Goal: Information Seeking & Learning: Learn about a topic

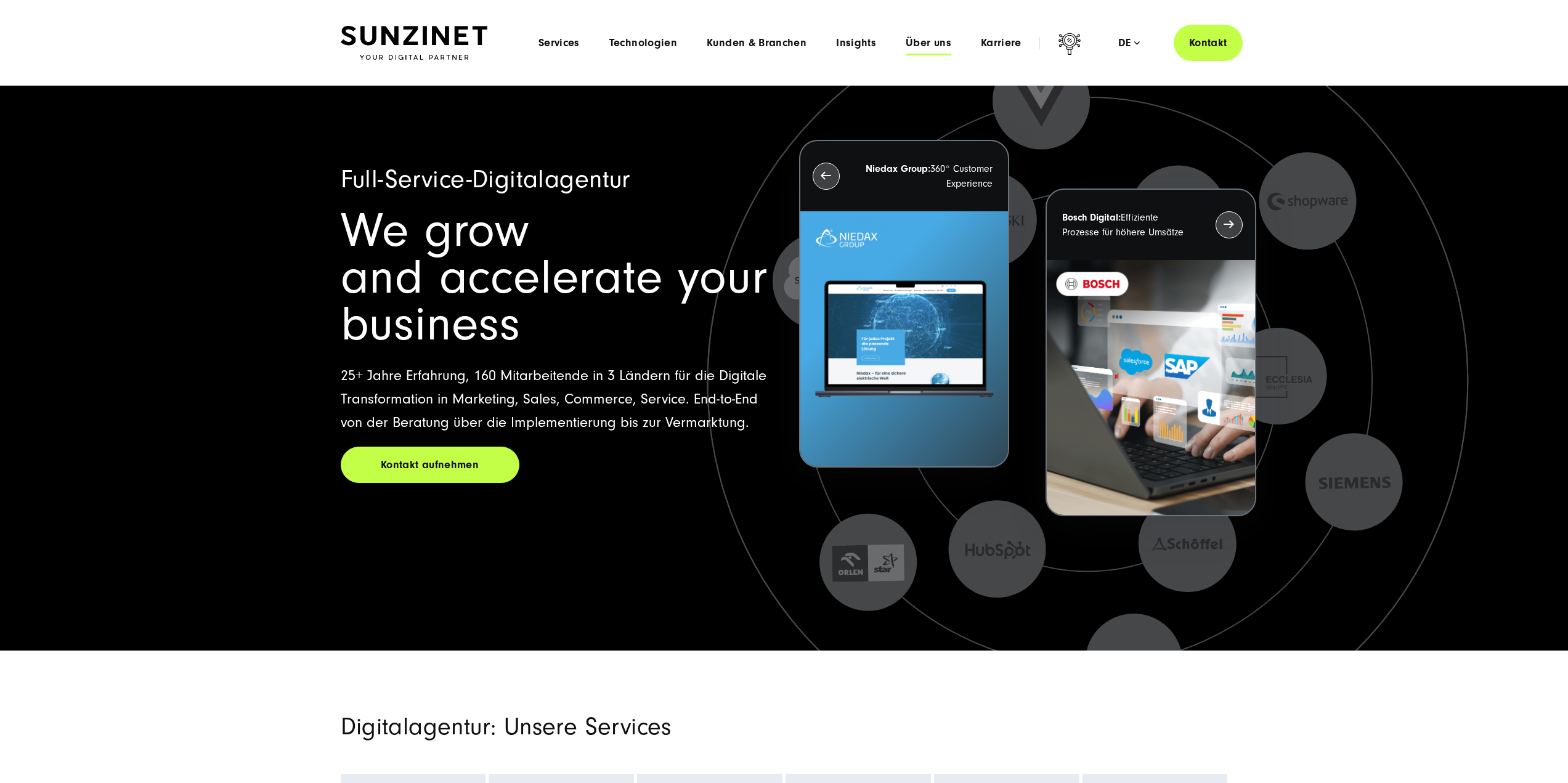
click at [914, 43] on span "Über uns" at bounding box center [928, 43] width 46 height 13
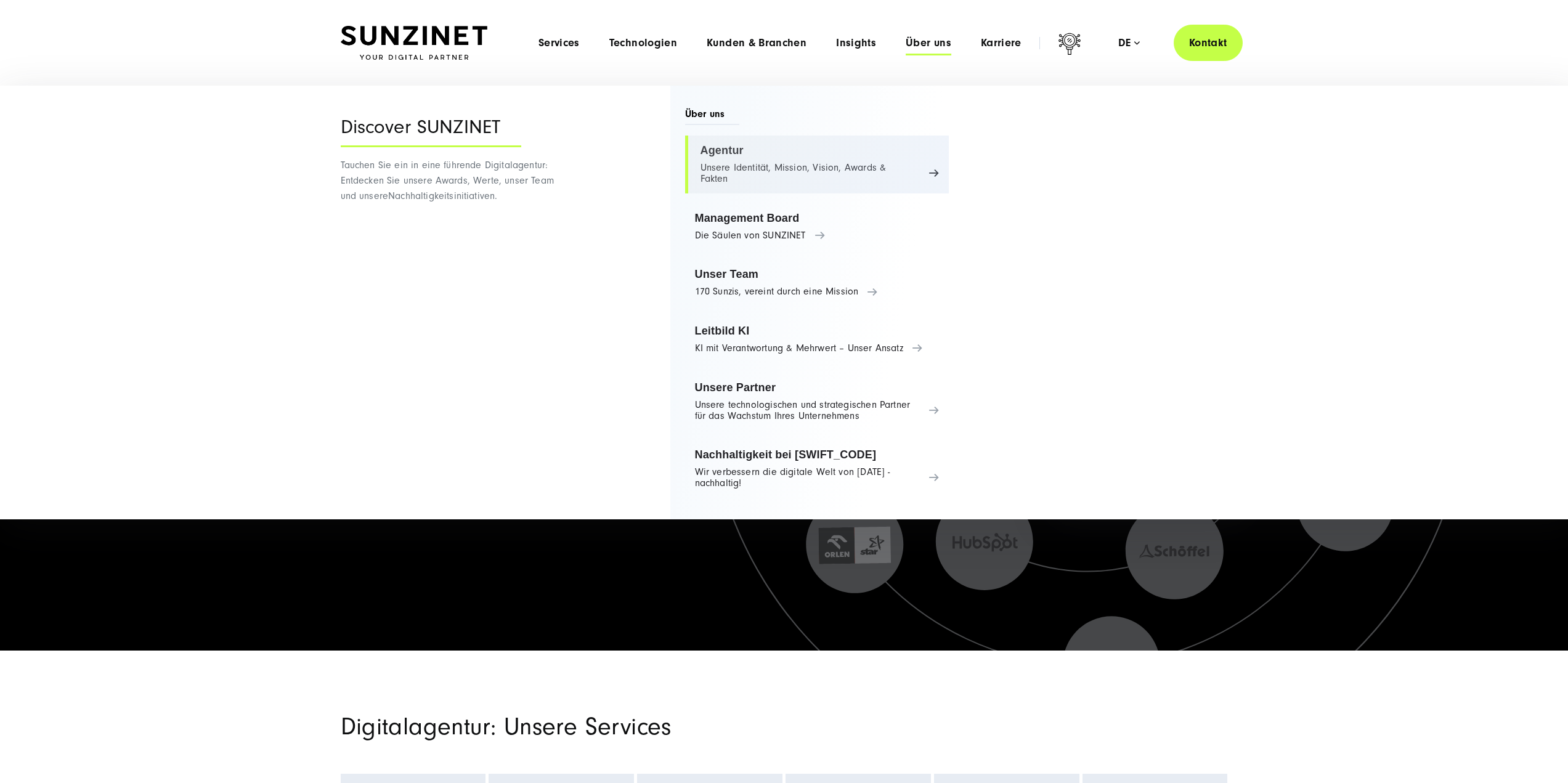
click at [743, 152] on link "Agentur Unsere Identität, Mission, Vision, Awards & Fakten" at bounding box center [817, 164] width 264 height 58
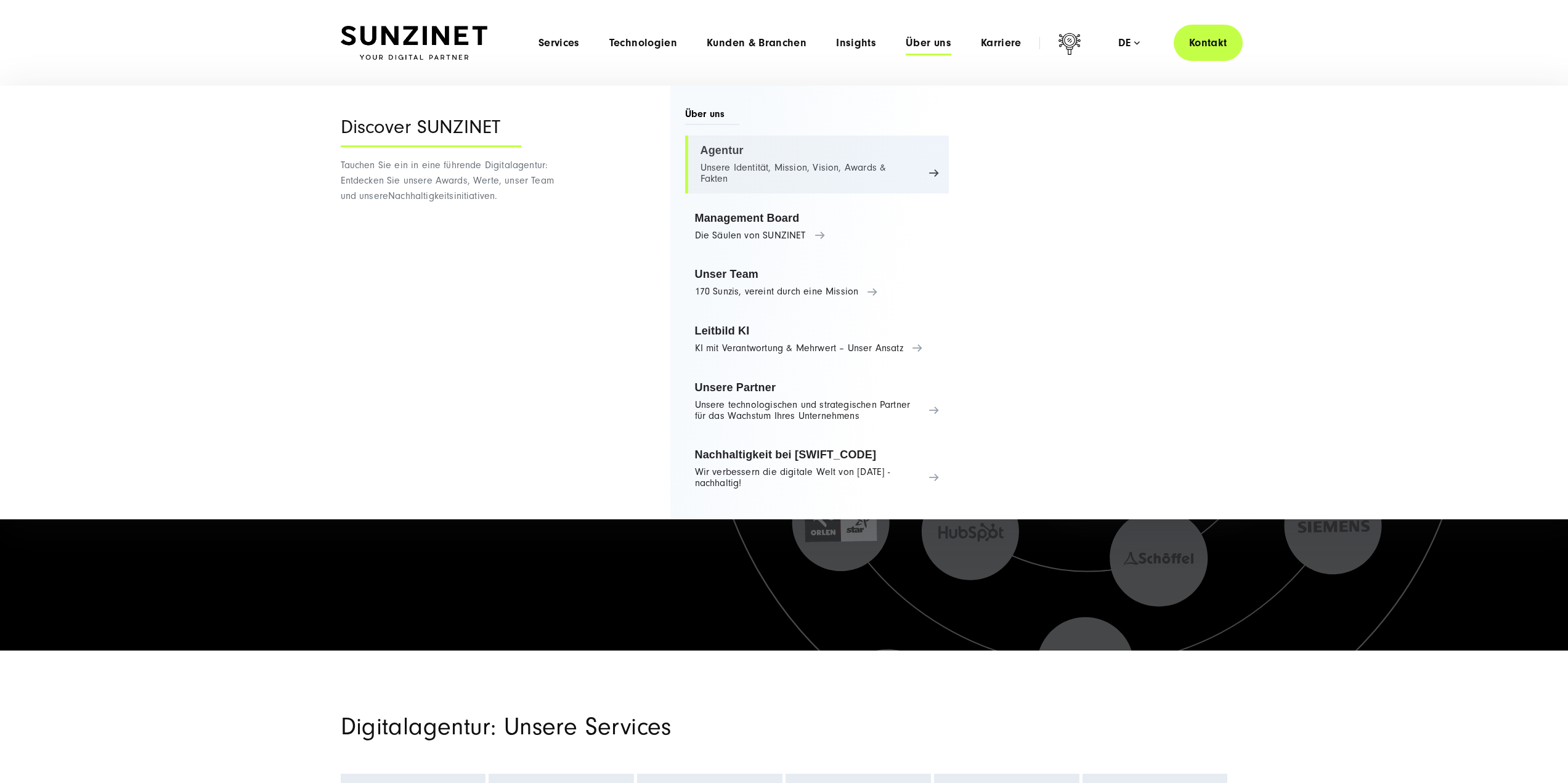
click at [746, 151] on link "Agentur Unsere Identität, Mission, Vision, Awards & Fakten" at bounding box center [817, 164] width 264 height 58
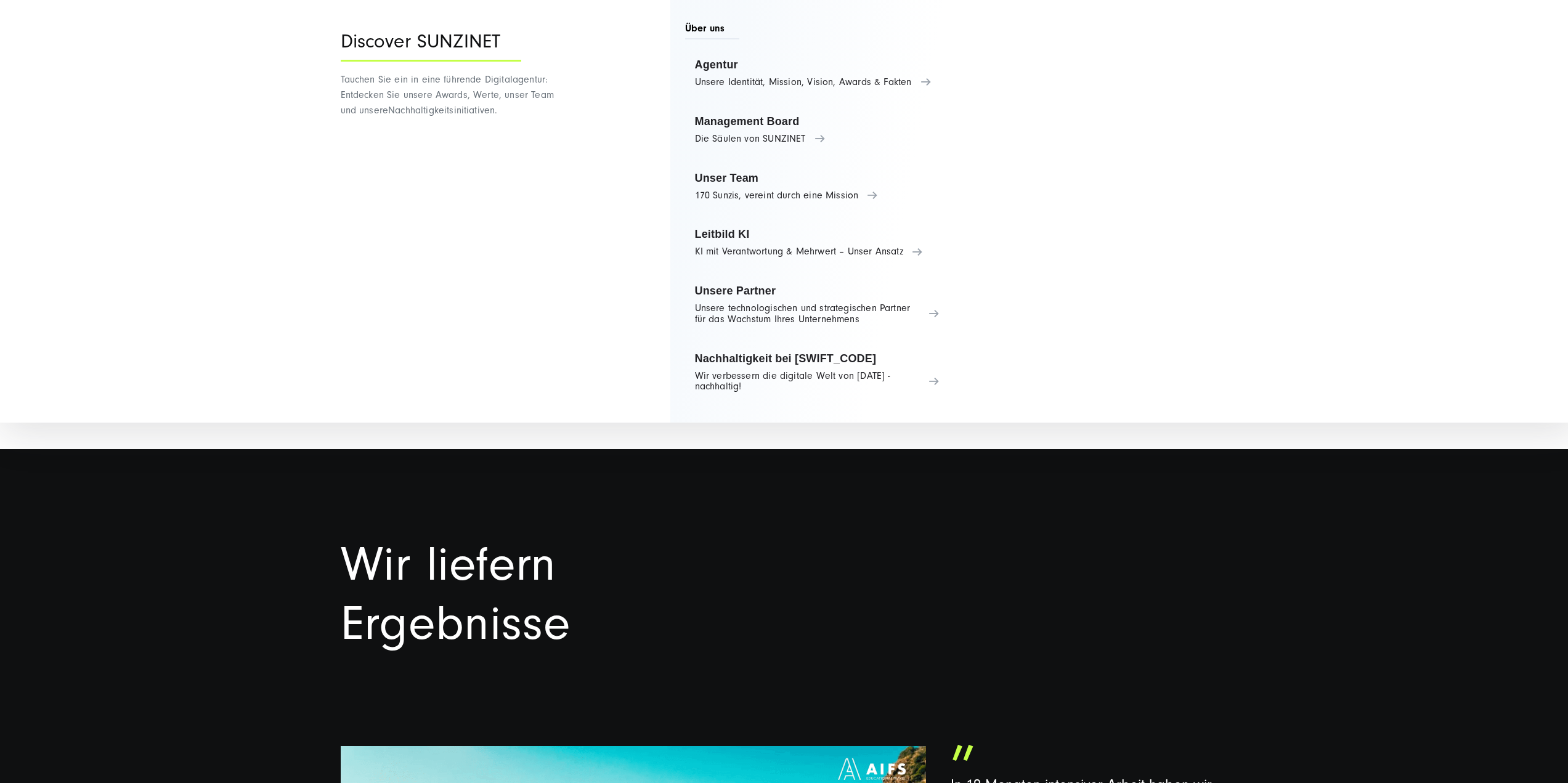
scroll to position [2341, 0]
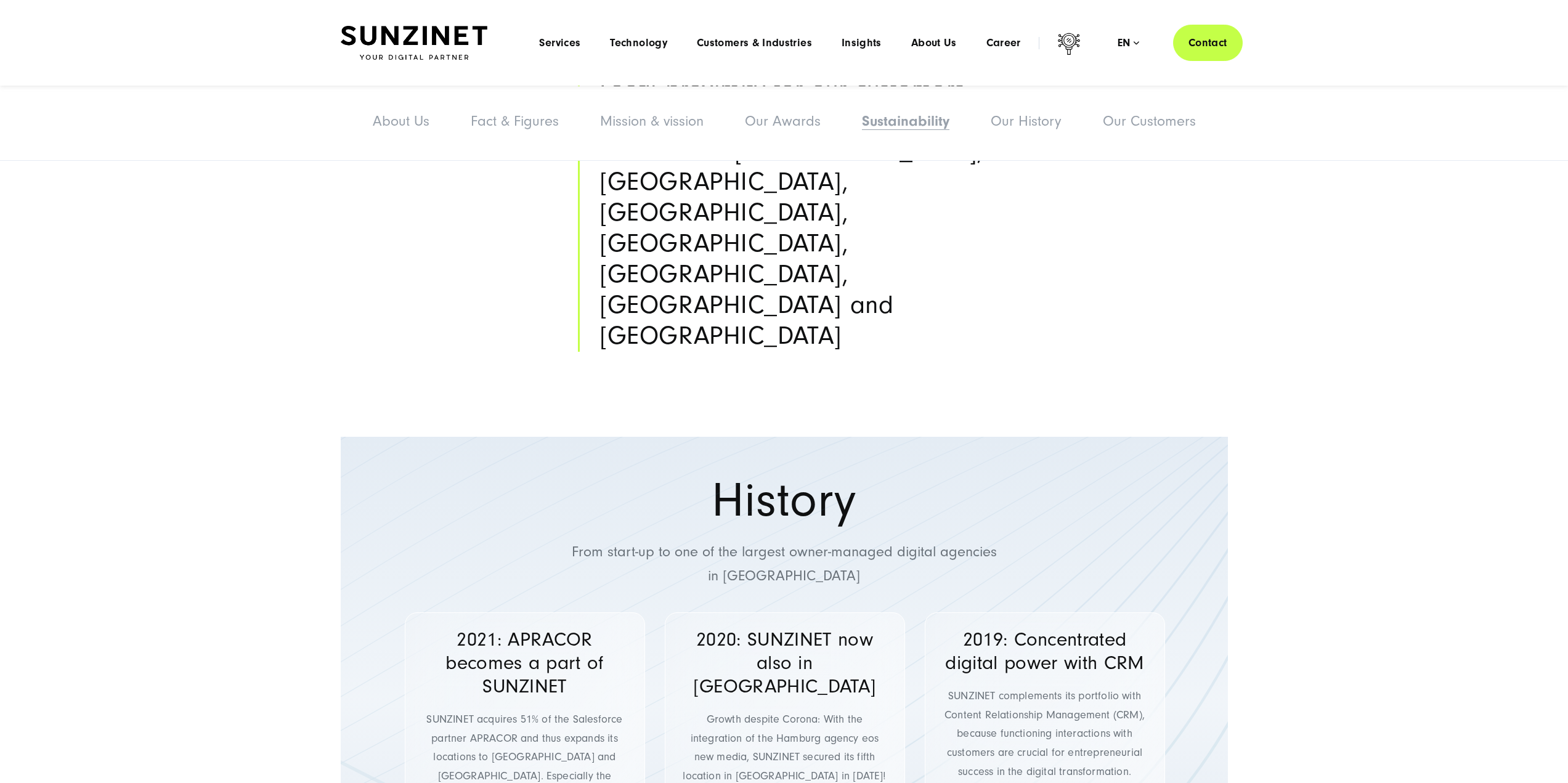
scroll to position [5554, 0]
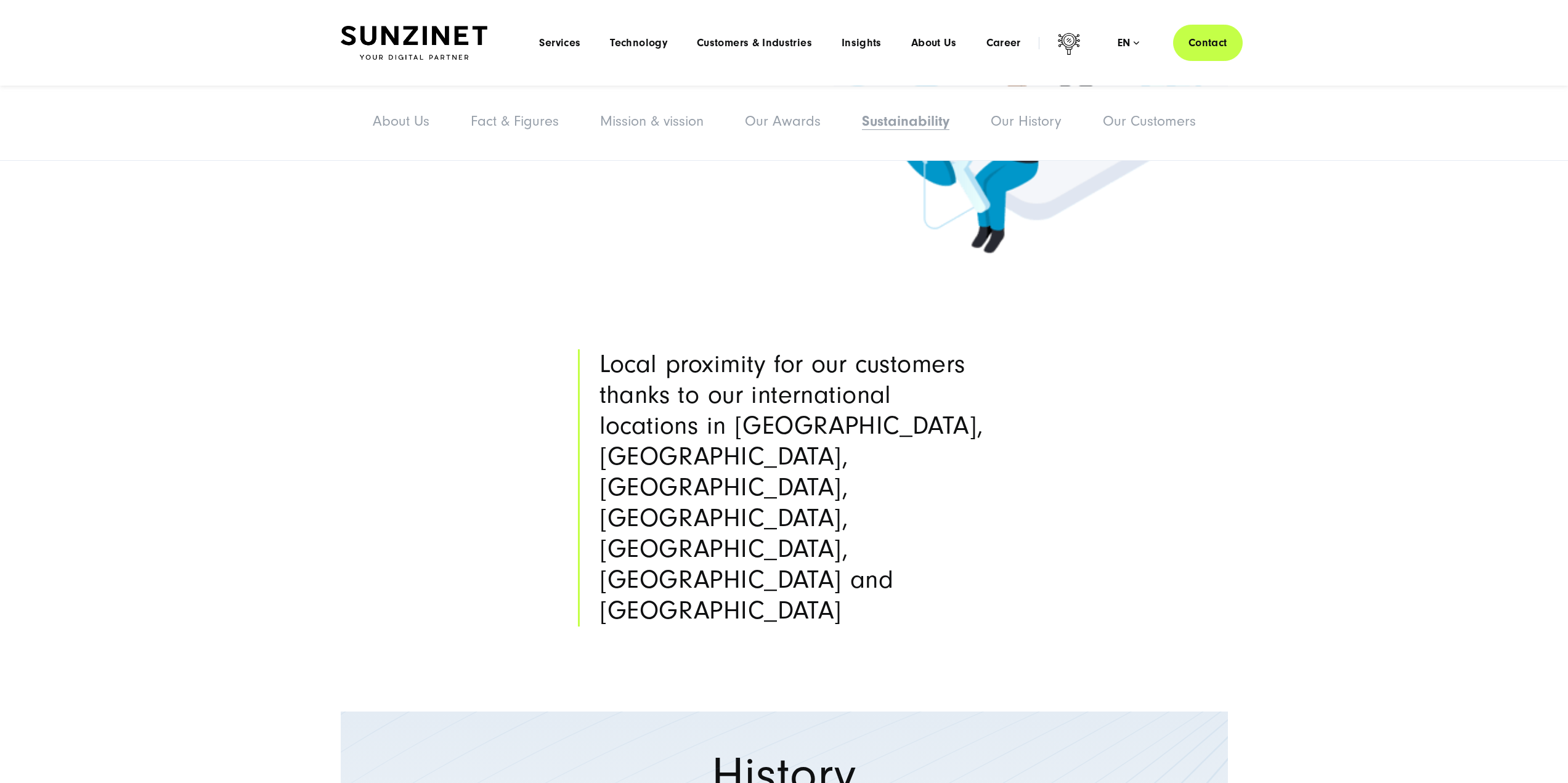
click at [863, 410] on h3 "Local proximity for our customers thanks to our international locations in Colo…" at bounding box center [795, 488] width 391 height 277
copy h3 "Poznan"
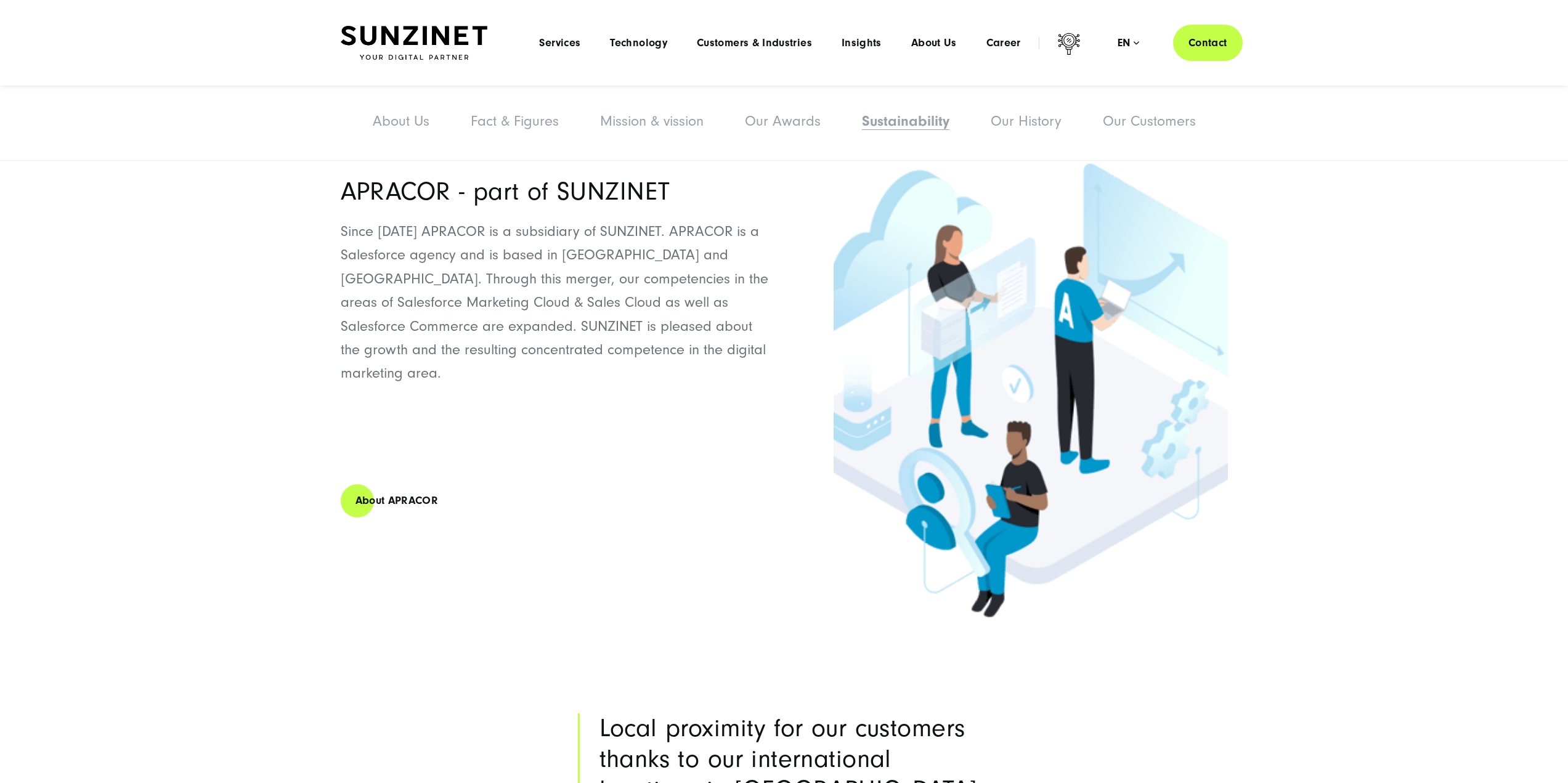
scroll to position [5122, 0]
